Goal: Communication & Community: Ask a question

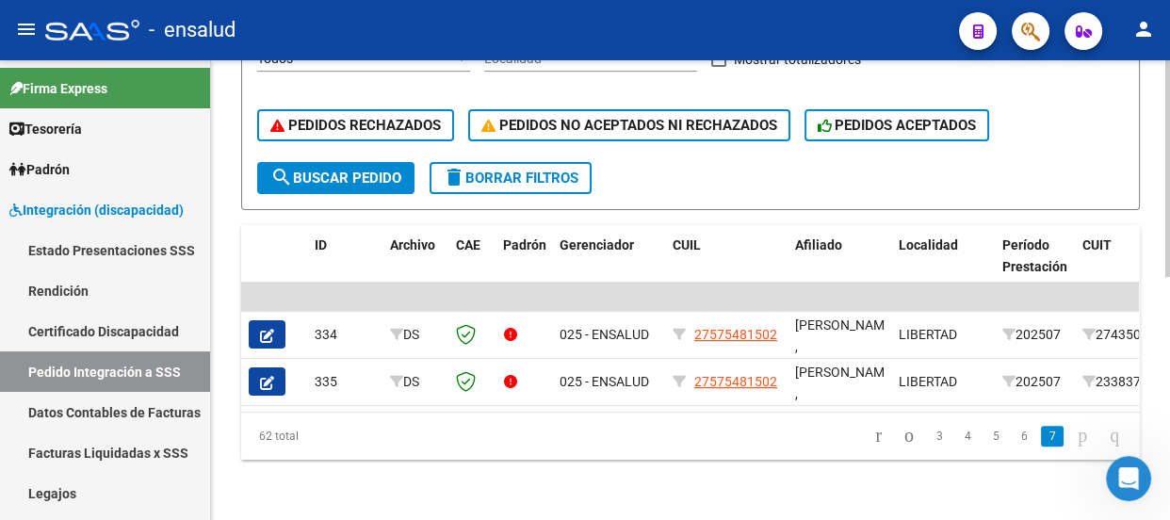
scroll to position [1793, 0]
click at [1123, 480] on icon "Abrir Intercom Messenger" at bounding box center [1126, 476] width 31 height 31
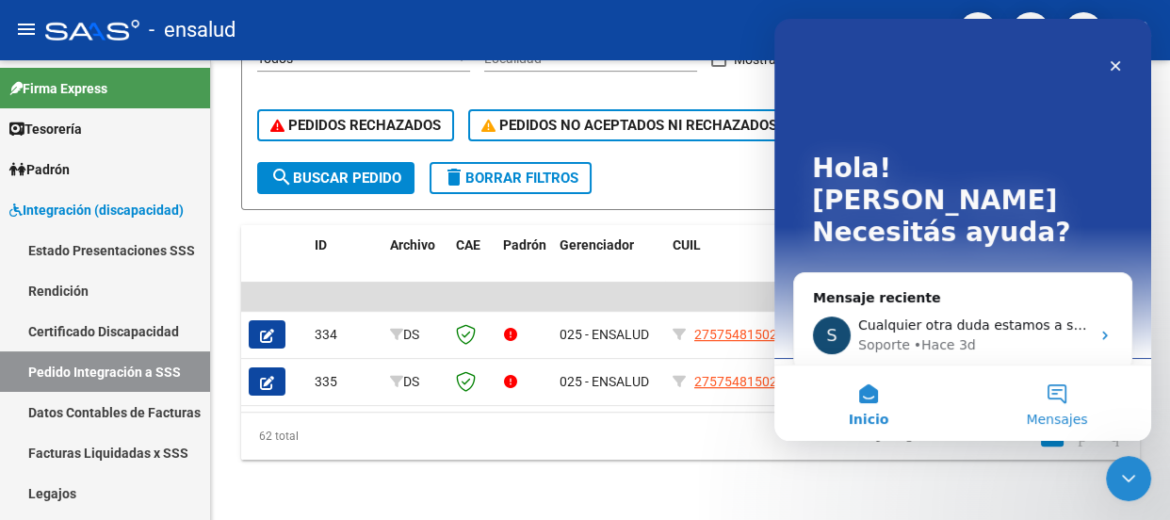
click at [1055, 400] on button "Mensajes" at bounding box center [1057, 403] width 188 height 75
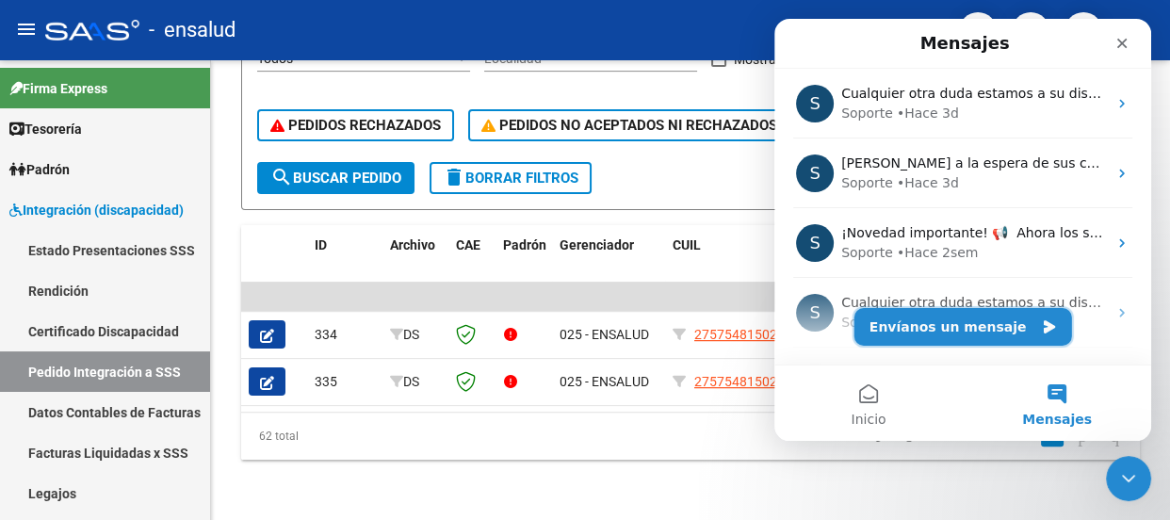
click at [939, 337] on button "Envíanos un mensaje" at bounding box center [964, 327] width 218 height 38
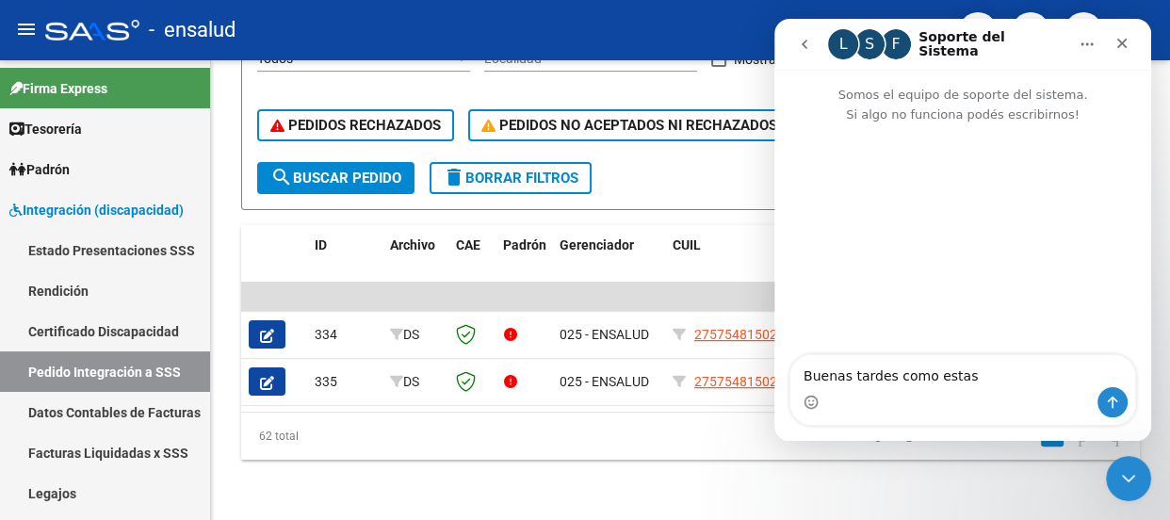
type textarea "Buenas tardes como estas?"
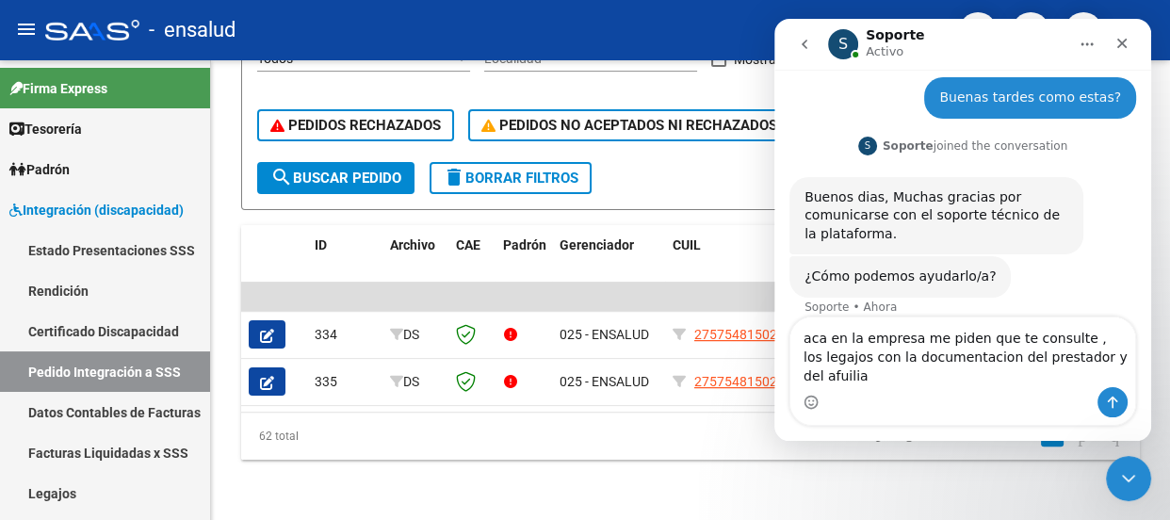
scroll to position [89, 0]
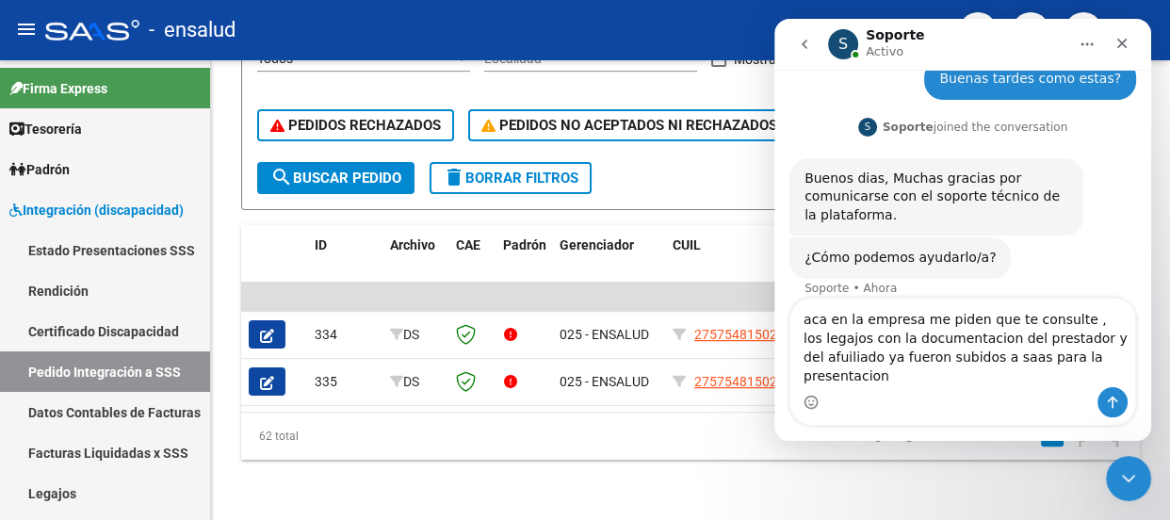
type textarea "aca en la empresa me piden que te consulte , los legajos con la documentacion d…"
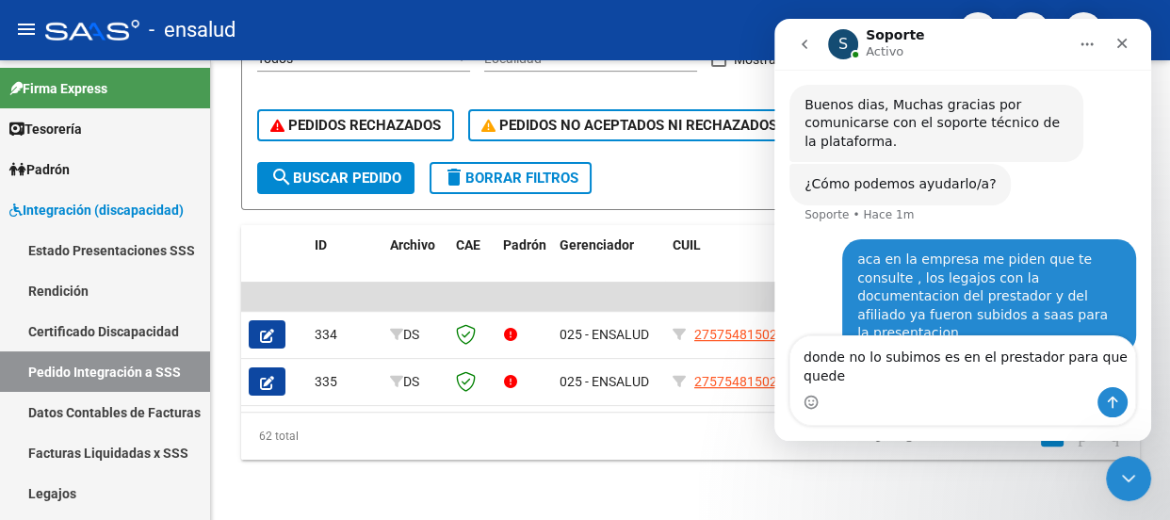
scroll to position [181, 0]
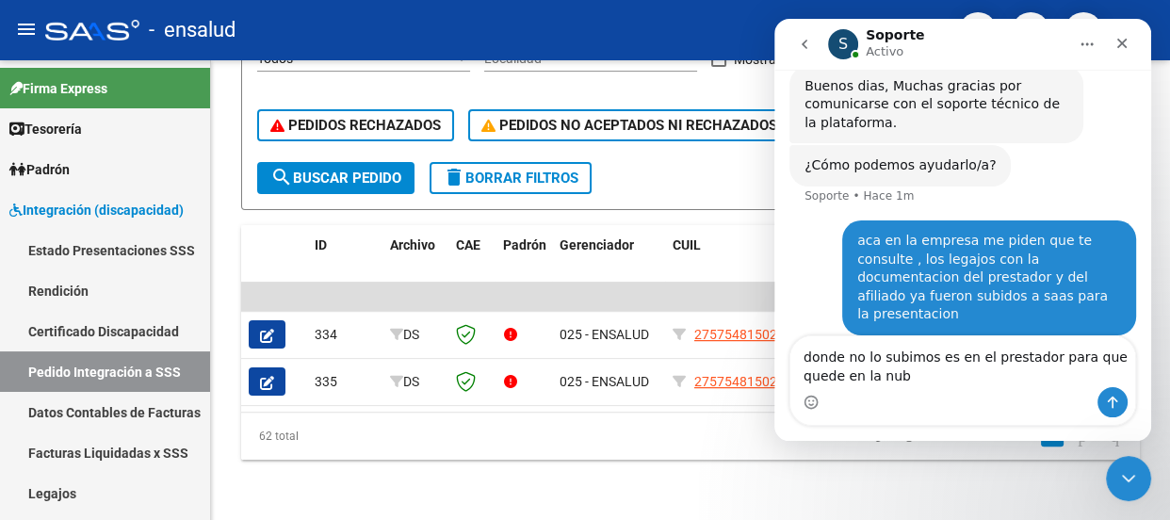
type textarea "donde no lo subimos es en el prestador para que quede en la nube"
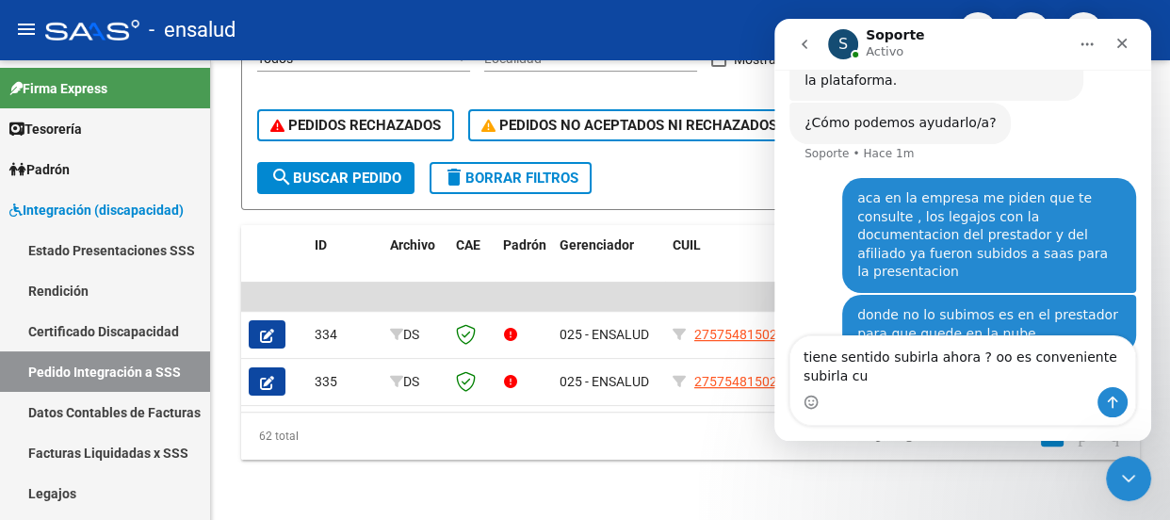
scroll to position [242, 0]
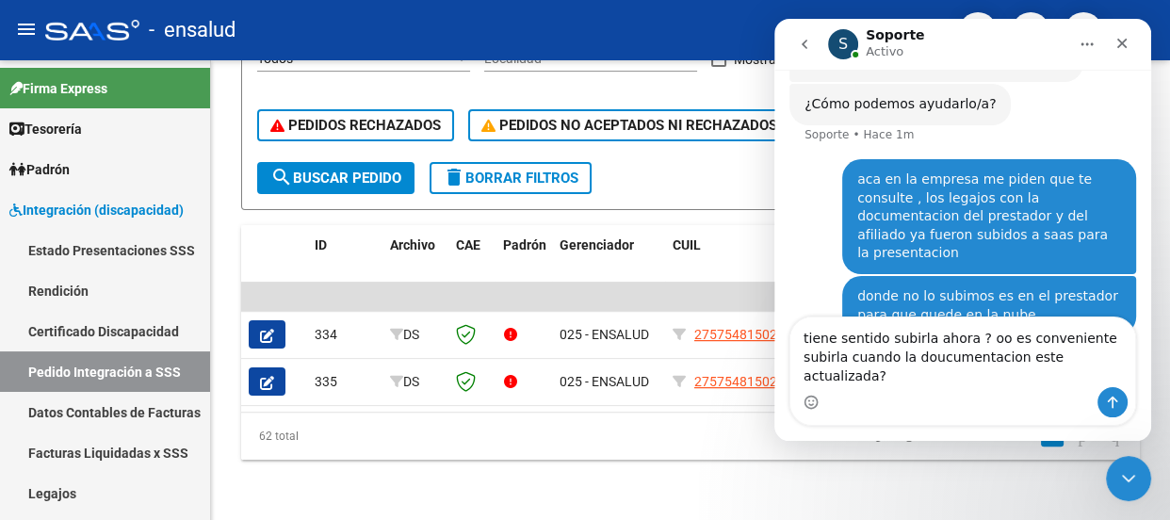
click at [985, 358] on textarea "tiene sentido subirla ahora ? oo es conveniente subirla cuando la doucumentacio…" at bounding box center [963, 353] width 345 height 70
type textarea "tiene sentido subirla ahora ? o es conveniente subirla cuando la doucumentacion…"
click at [1114, 400] on icon "Enviar un mensaje…" at bounding box center [1112, 402] width 15 height 15
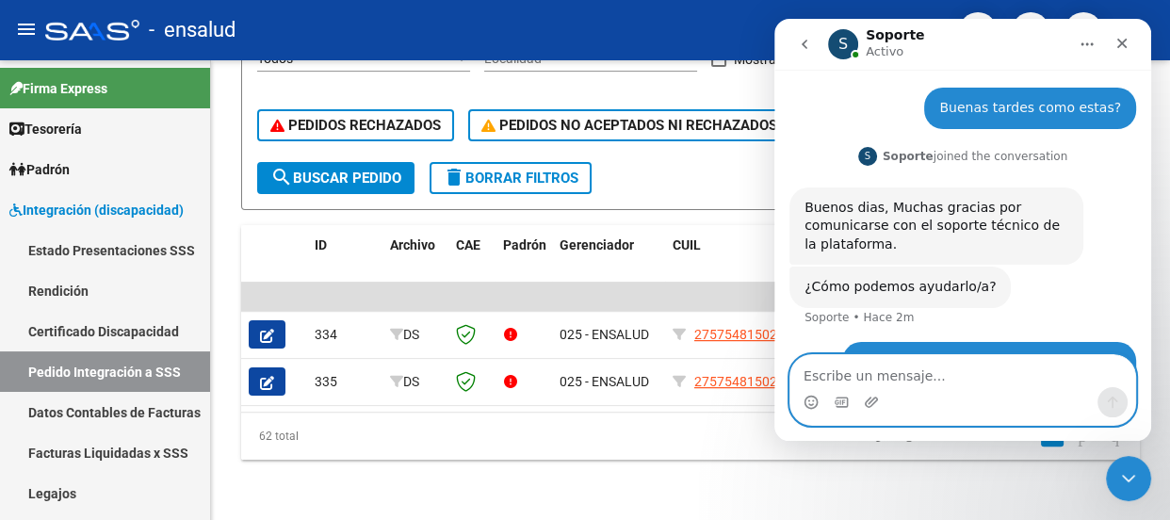
scroll to position [47, 0]
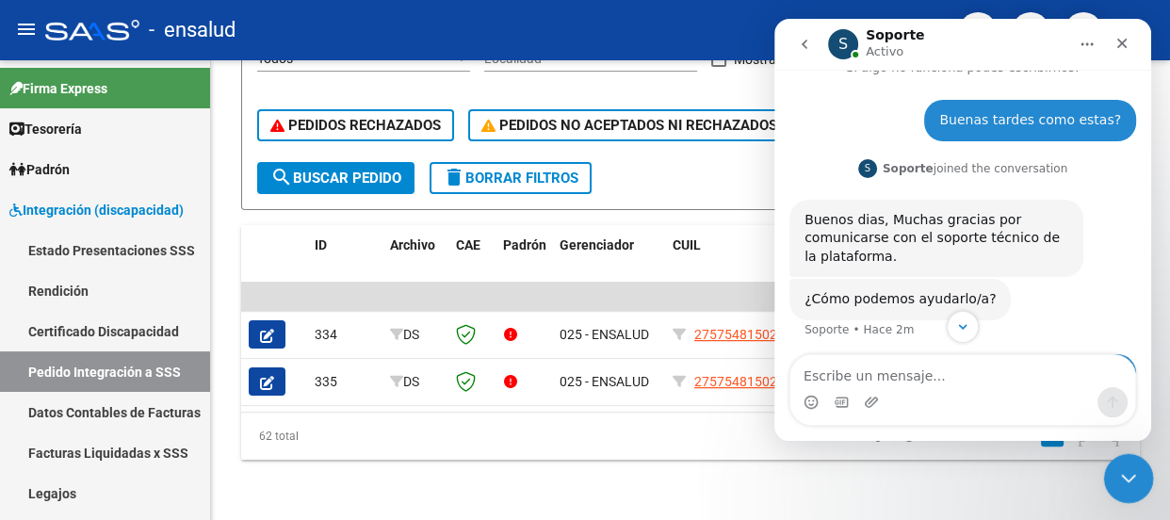
click at [1125, 473] on icon "Cerrar Intercom Messenger" at bounding box center [1126, 476] width 23 height 23
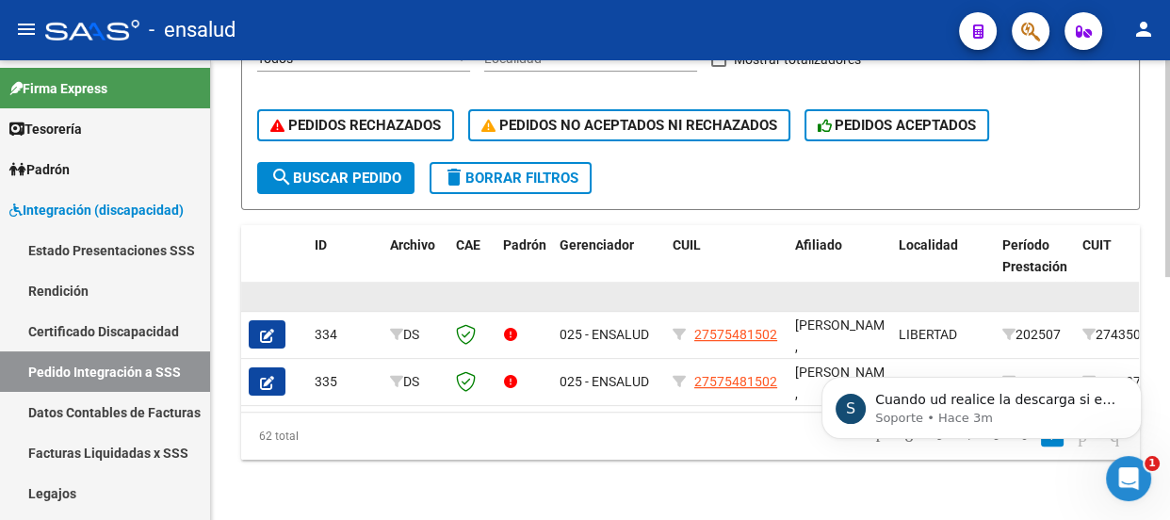
scroll to position [0, 0]
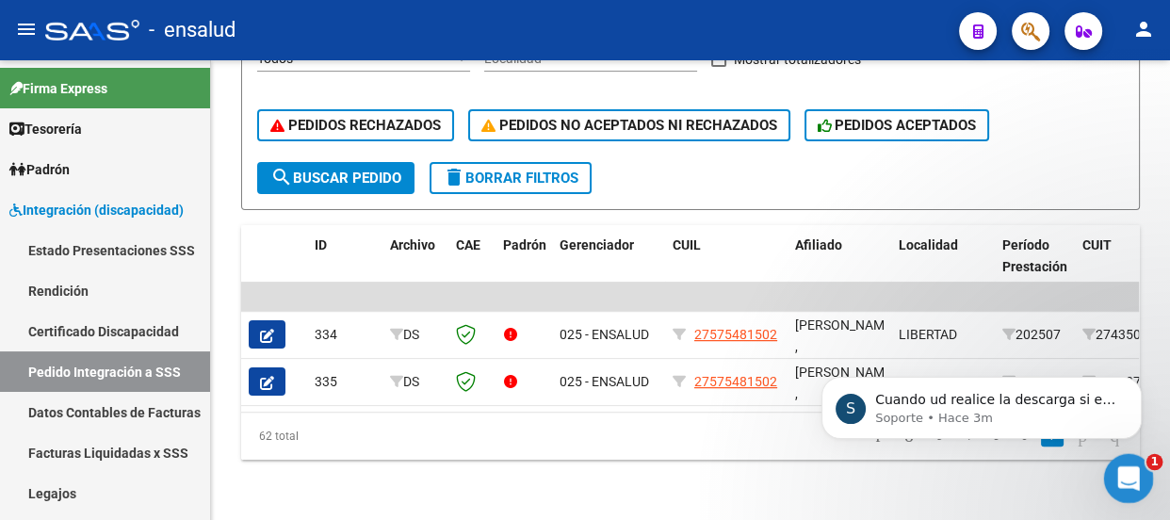
click at [1136, 471] on icon "Abrir Intercom Messenger" at bounding box center [1126, 476] width 31 height 31
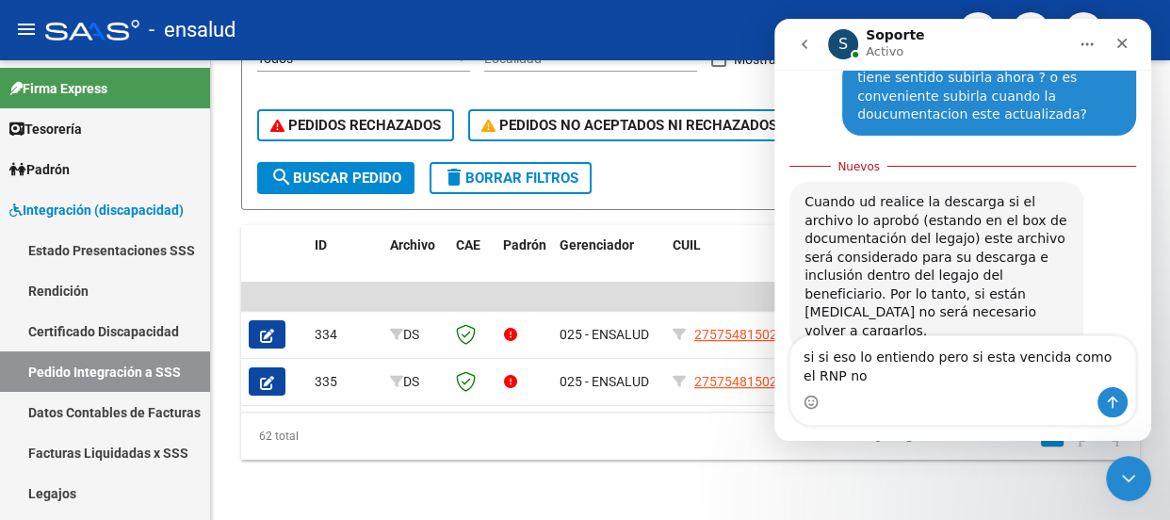
scroll to position [520, 0]
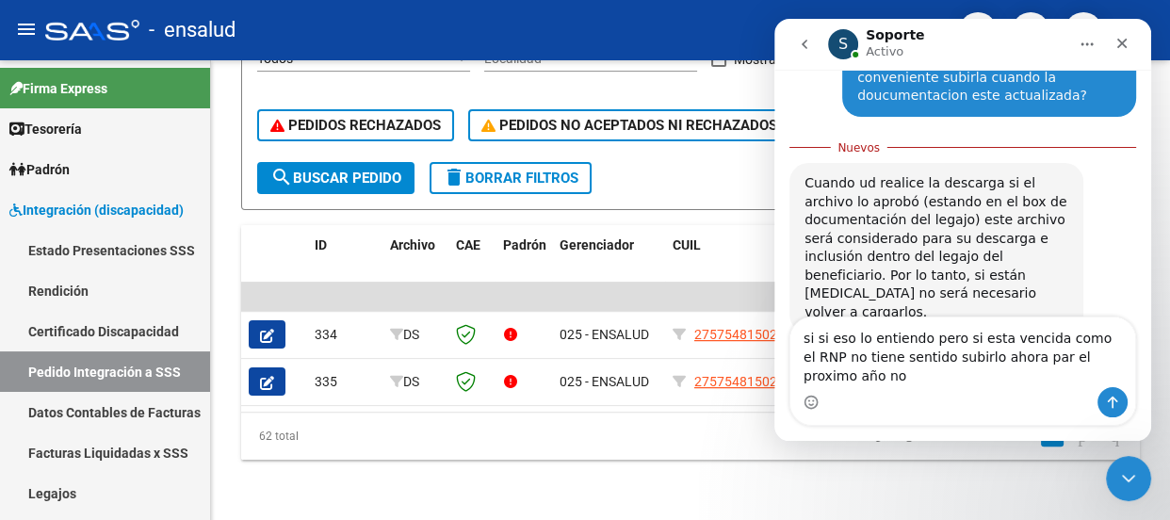
type textarea "si si eso lo entiendo pero si esta vencida como el RNP no tiene sentido subirlo…"
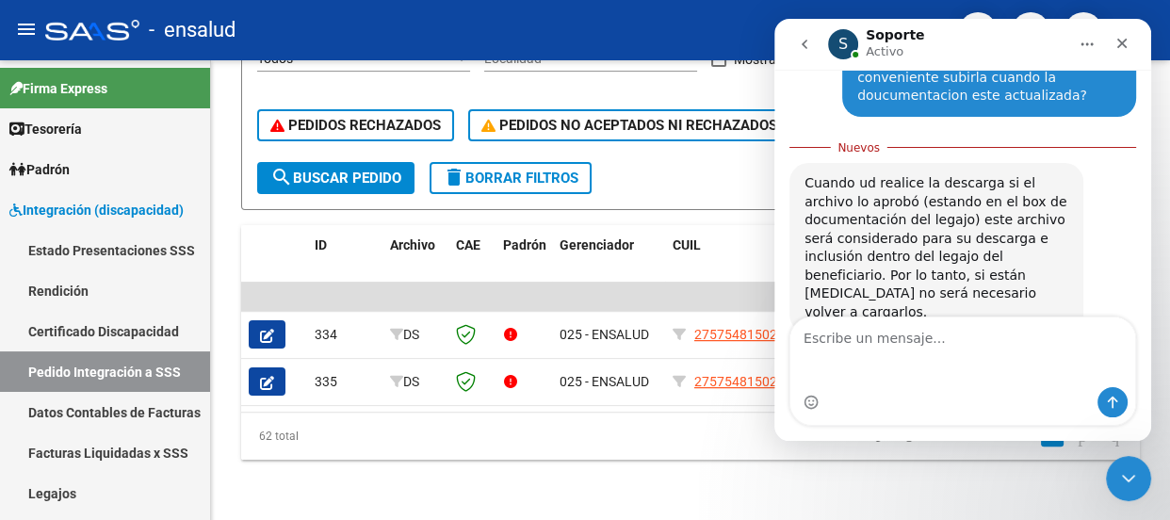
scroll to position [563, 0]
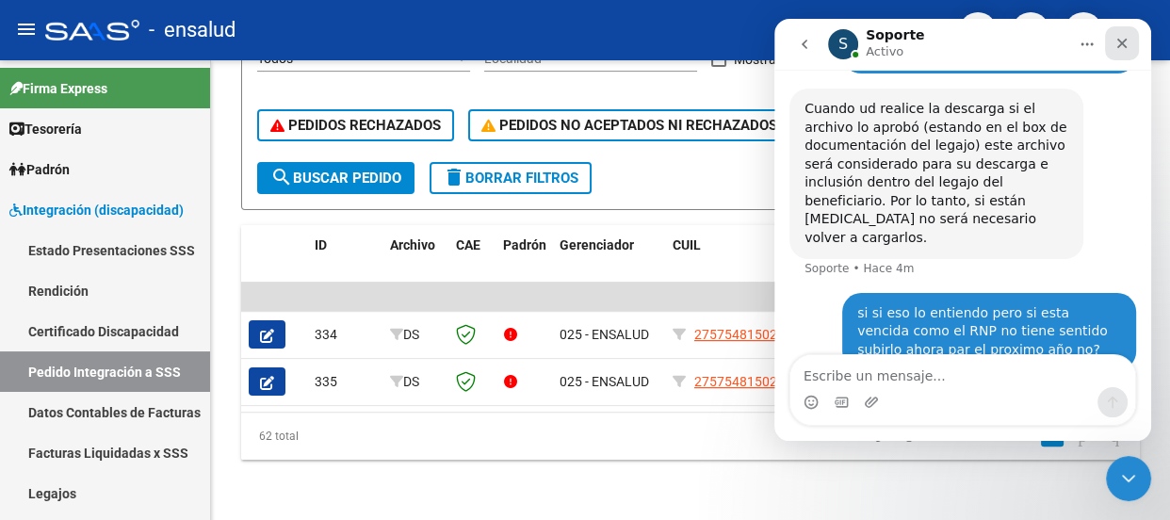
click at [1121, 42] on icon "Cerrar" at bounding box center [1123, 44] width 10 height 10
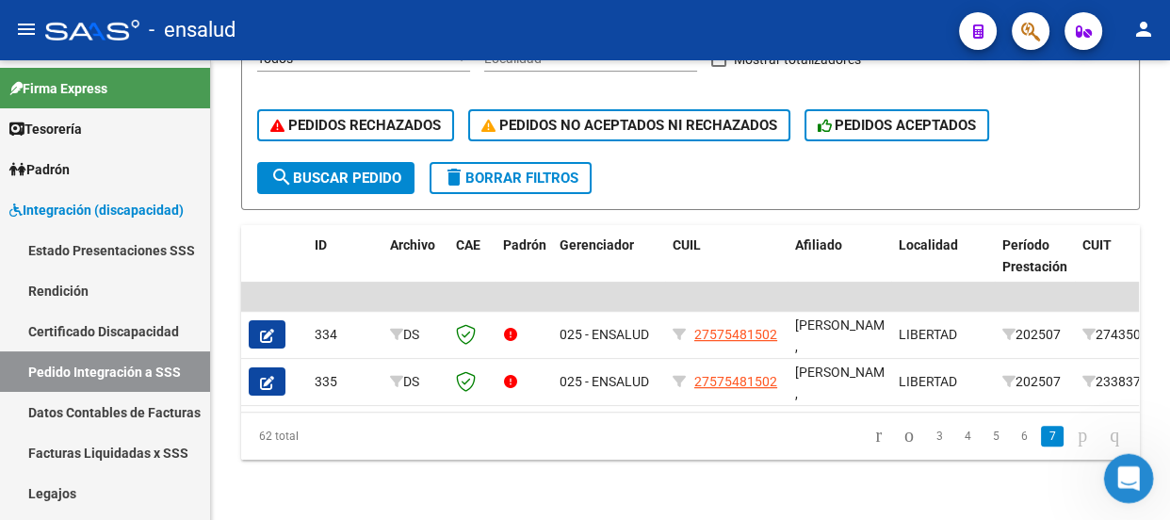
click at [1132, 471] on icon "Abrir Intercom Messenger" at bounding box center [1126, 476] width 31 height 31
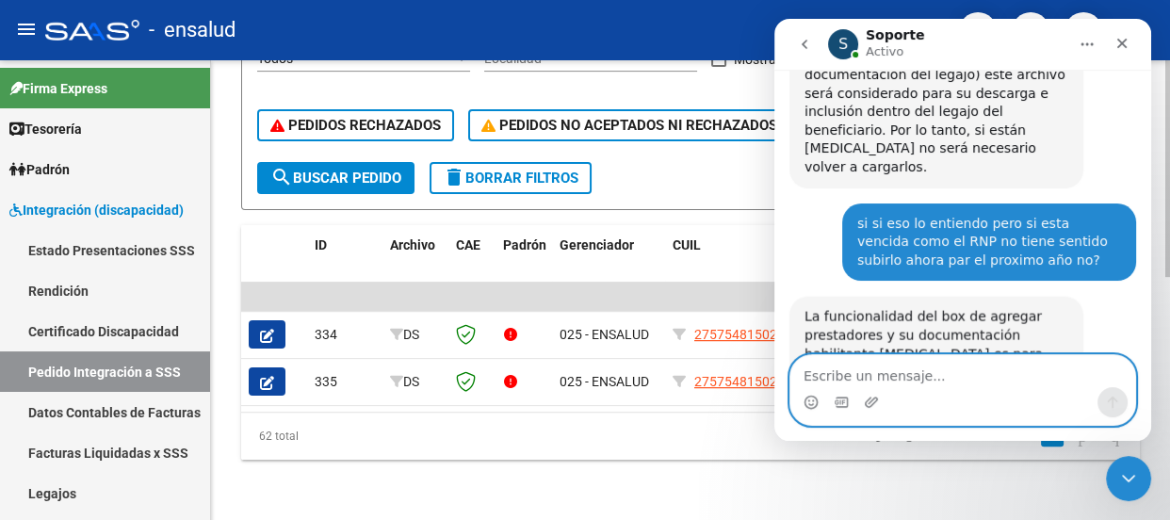
scroll to position [730, 0]
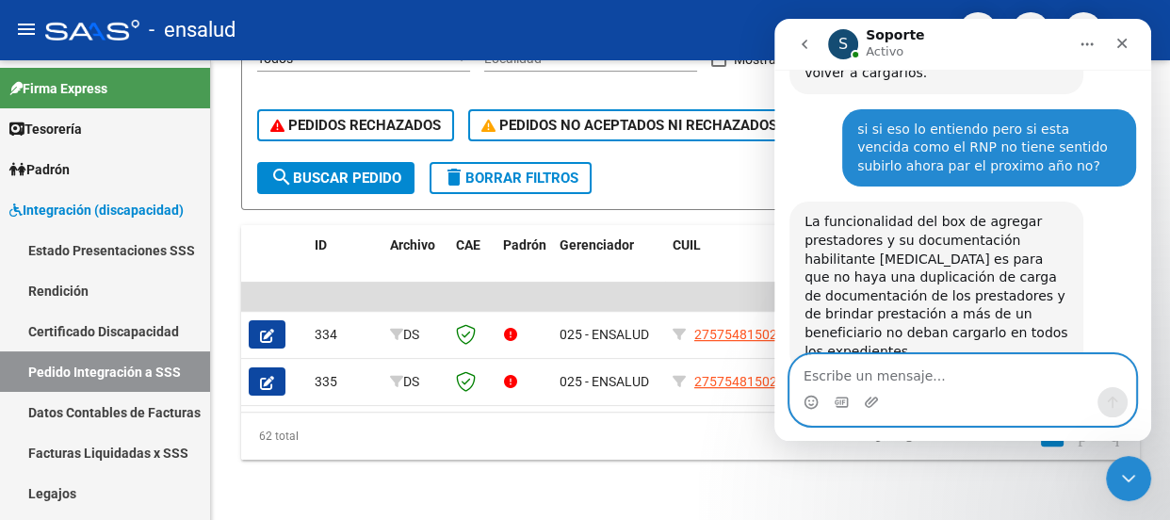
click at [839, 374] on textarea "Escribe un mensaje..." at bounding box center [963, 371] width 345 height 32
type textarea "perfecto gracias"
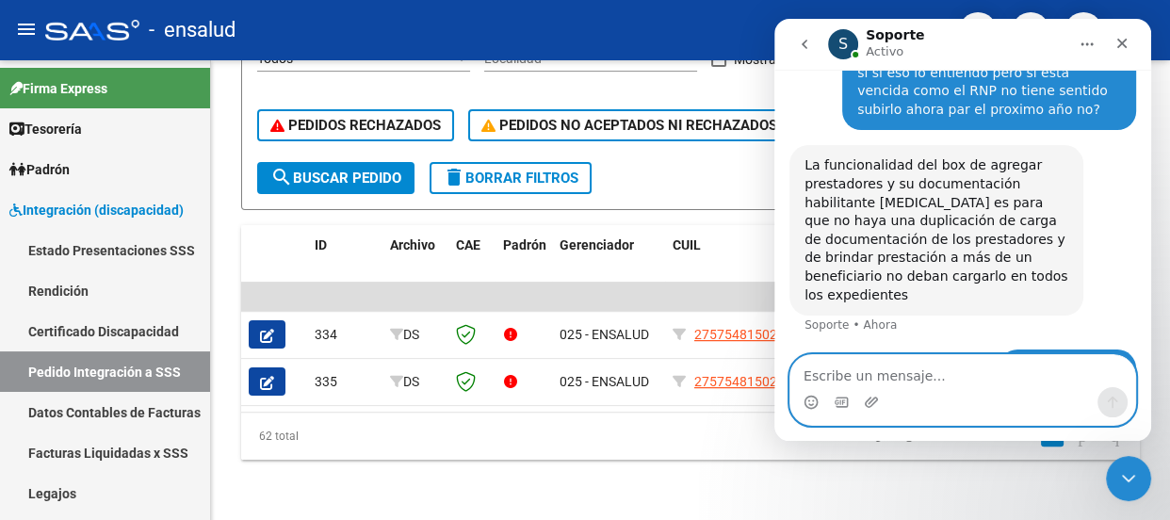
scroll to position [701, 0]
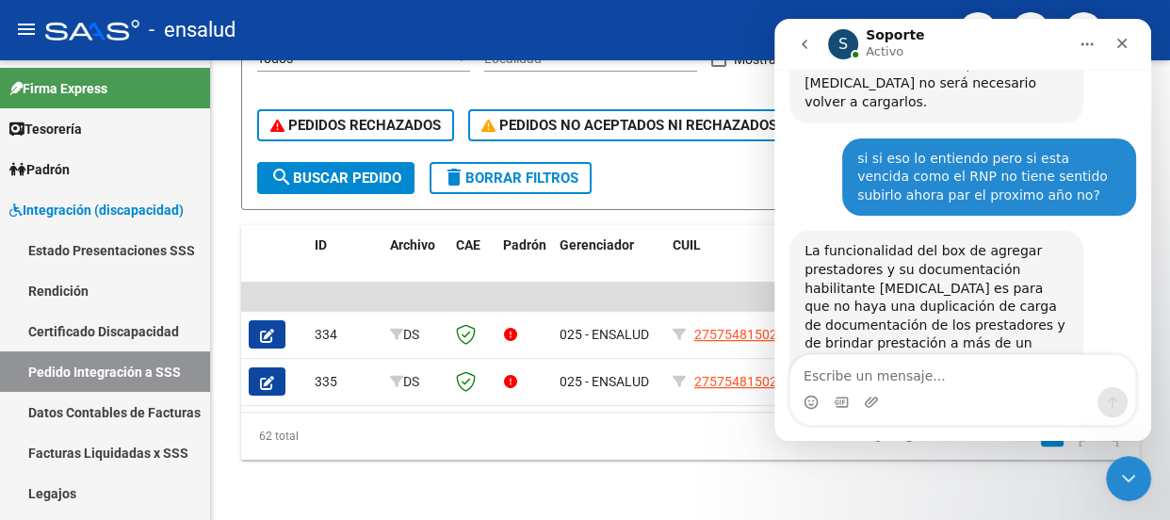
click at [1081, 46] on icon "Inicio" at bounding box center [1087, 44] width 15 height 15
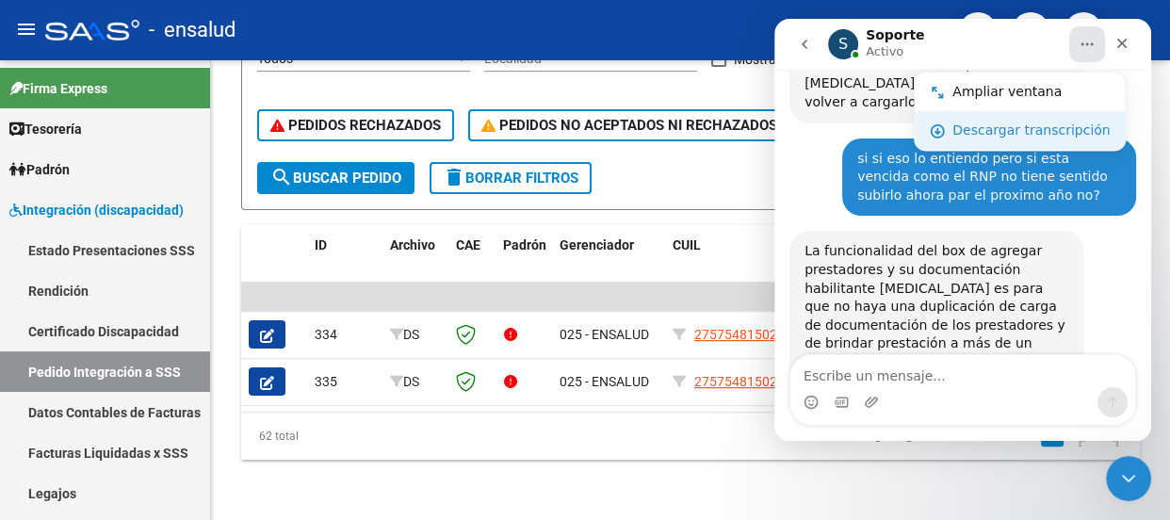
scroll to position [787, 0]
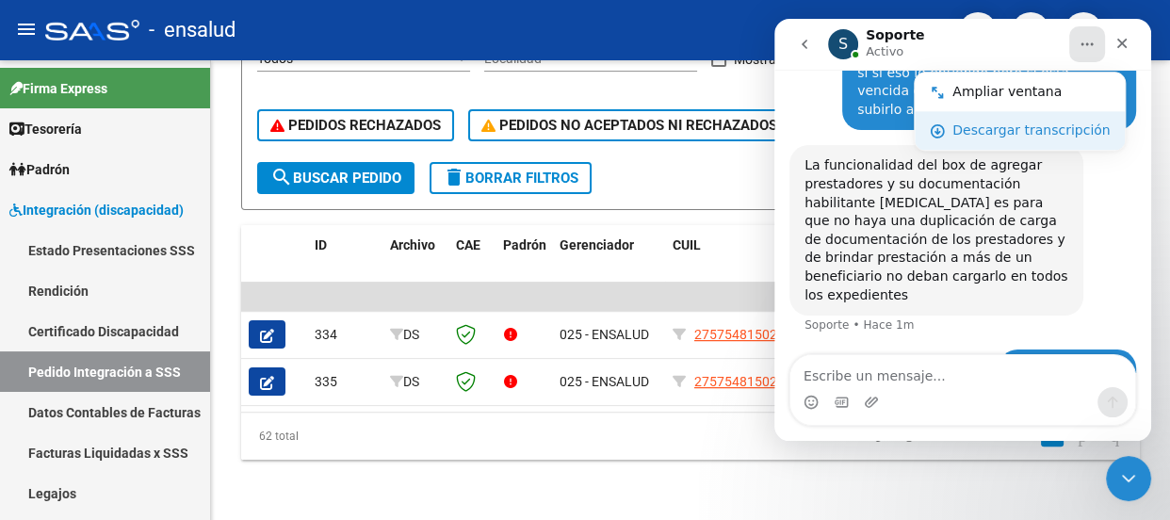
click at [983, 132] on div "Descargar transcripción" at bounding box center [1031, 131] width 157 height 20
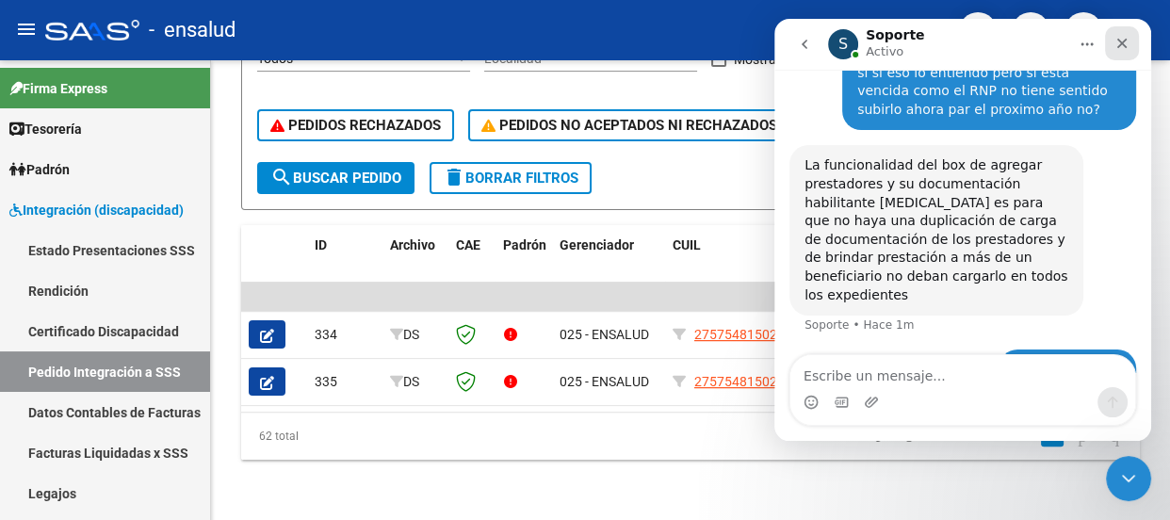
click at [1123, 43] on icon "Cerrar" at bounding box center [1122, 43] width 15 height 15
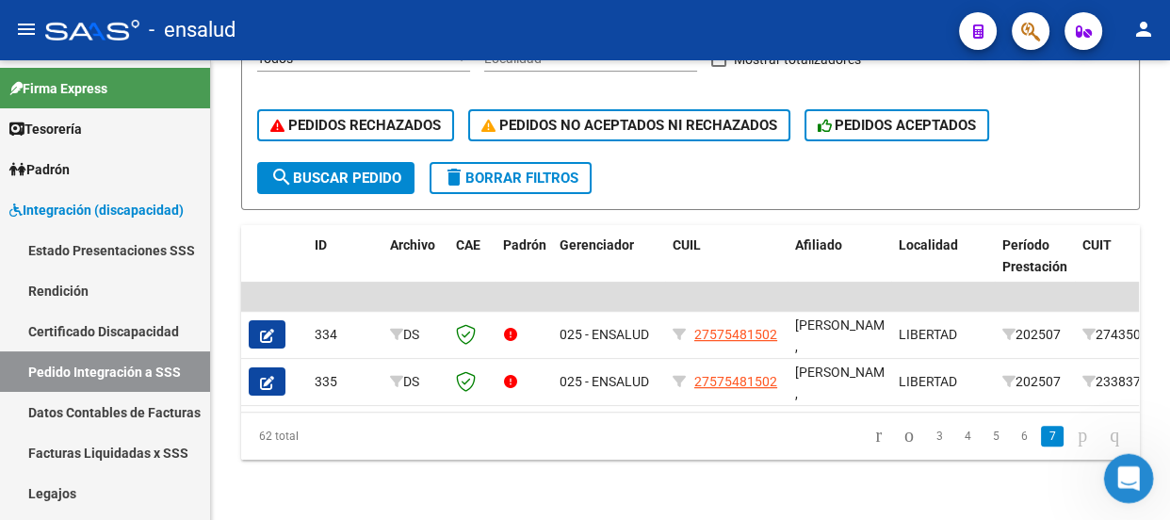
click at [1130, 476] on icon "Abrir Intercom Messenger" at bounding box center [1126, 476] width 31 height 31
